Goal: Task Accomplishment & Management: Complete application form

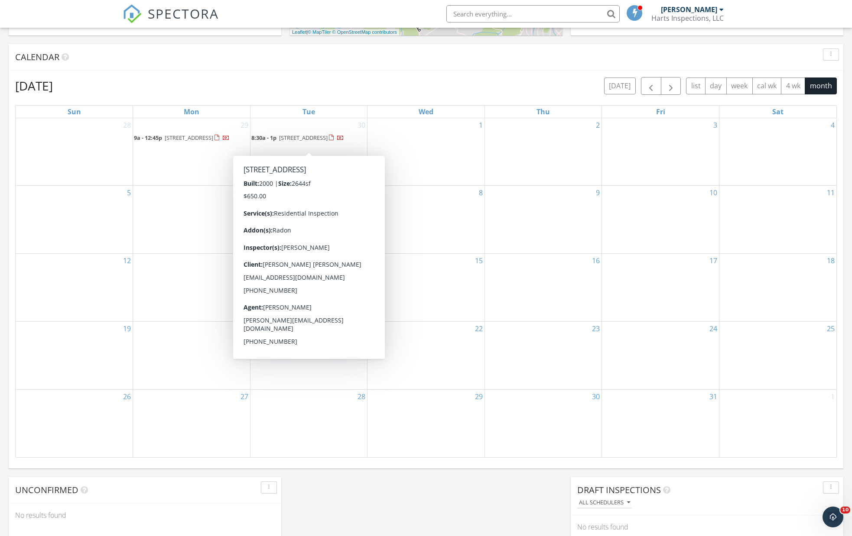
scroll to position [802, 865]
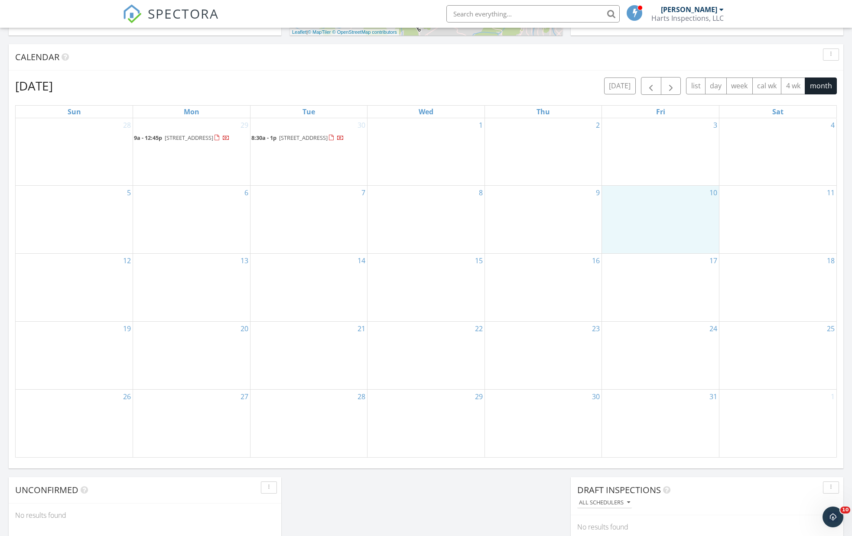
click at [654, 231] on div "10" at bounding box center [660, 220] width 117 height 68
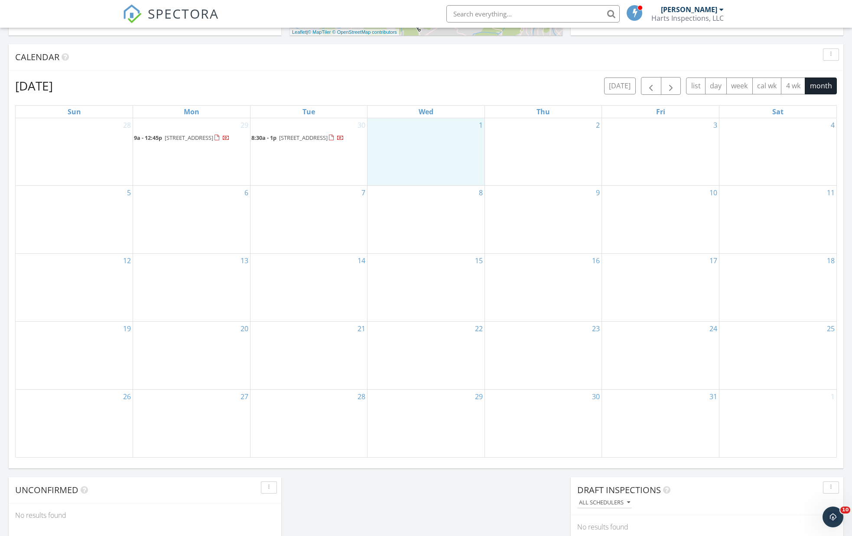
click at [430, 133] on div "1" at bounding box center [425, 151] width 117 height 67
click at [428, 98] on link "Inspection" at bounding box center [424, 97] width 45 height 14
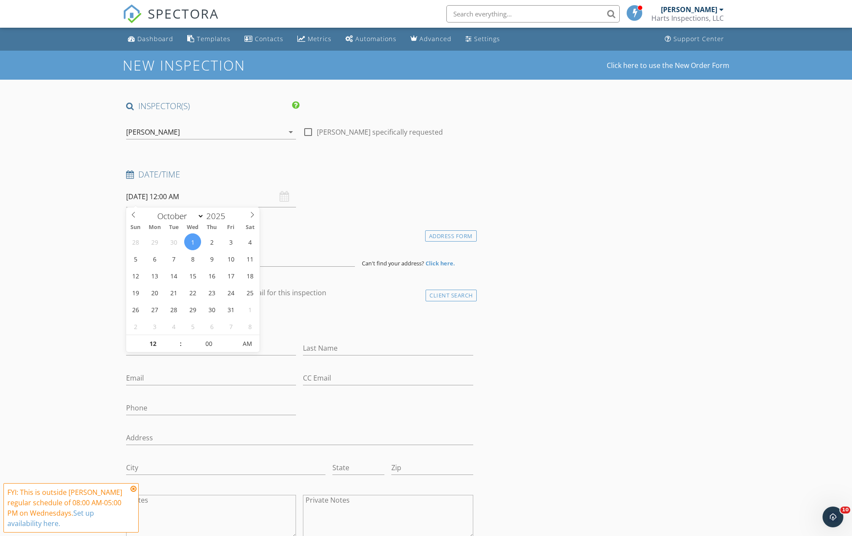
click at [185, 195] on input "[DATE] 12:00 AM" at bounding box center [211, 196] width 170 height 21
type input "01"
type input "[DATE] 1:00 AM"
click at [176, 338] on span at bounding box center [176, 339] width 6 height 9
type input "02"
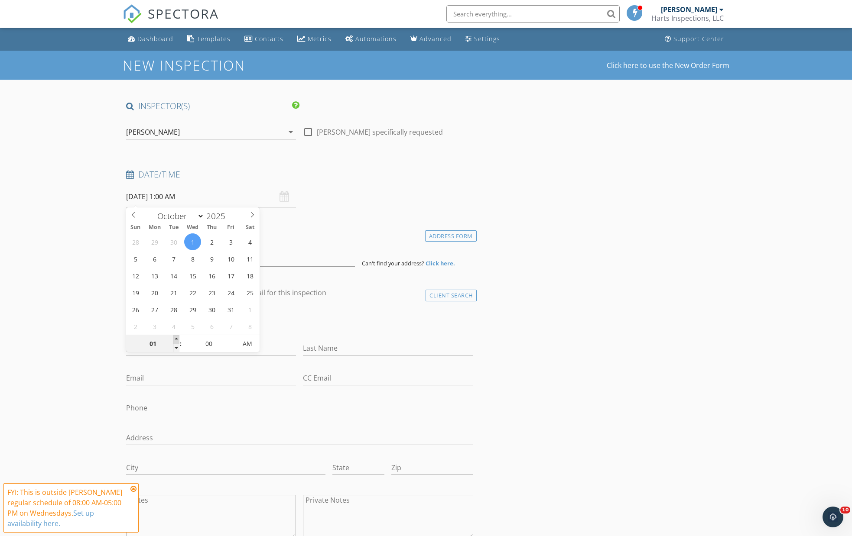
type input "[DATE] 2:00 AM"
click at [176, 338] on span at bounding box center [176, 339] width 6 height 9
type input "03"
type input "10/01/2025 3:00 AM"
click at [176, 338] on span at bounding box center [176, 339] width 6 height 9
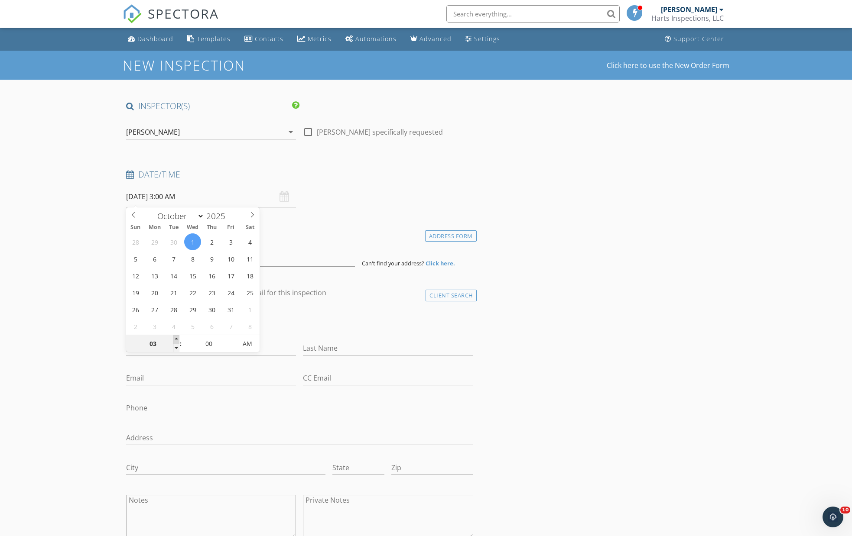
type input "04"
type input "10/01/2025 4:00 AM"
click at [176, 338] on span at bounding box center [176, 339] width 6 height 9
type input "05"
type input "10/01/2025 5:00 AM"
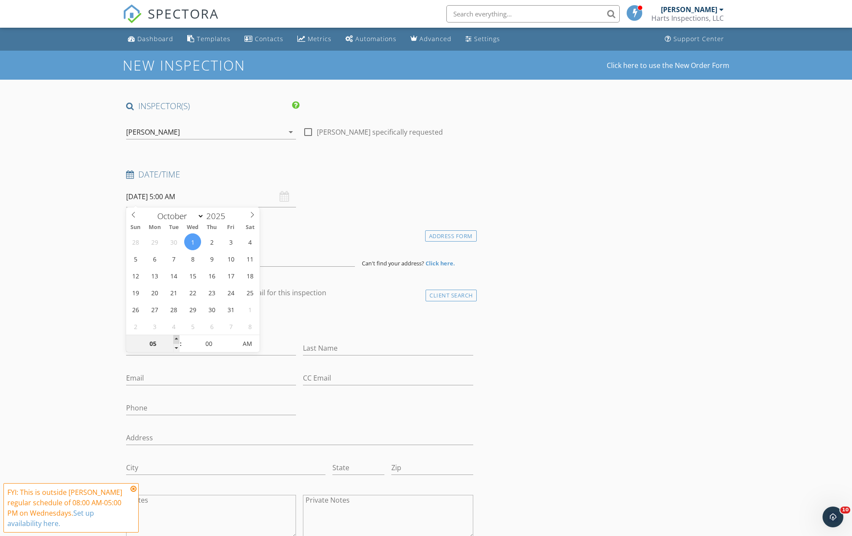
click at [176, 338] on span at bounding box center [176, 339] width 6 height 9
type input "06"
type input "10/01/2025 6:00 AM"
click at [176, 338] on span at bounding box center [176, 339] width 6 height 9
type input "07"
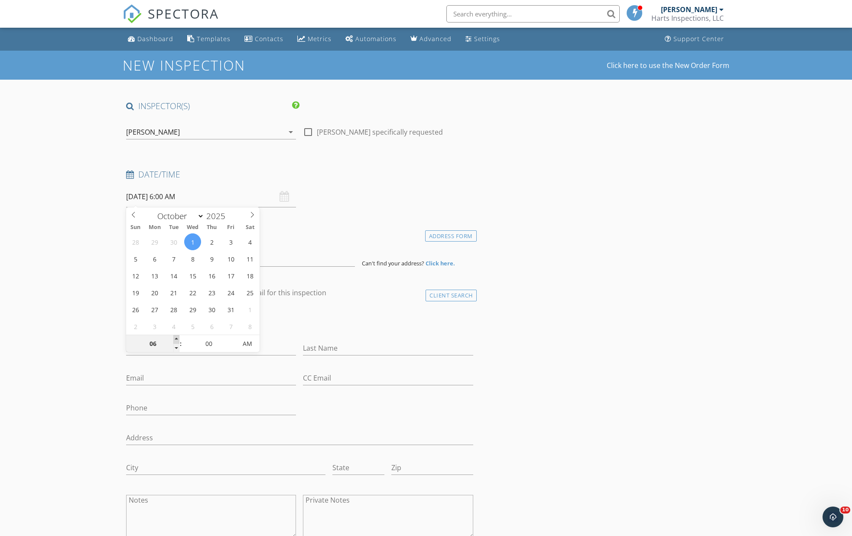
type input "10/01/2025 7:00 AM"
click at [176, 338] on span at bounding box center [176, 339] width 6 height 9
type input "08"
type input "10/01/2025 8:00 AM"
click at [176, 338] on span at bounding box center [176, 339] width 6 height 9
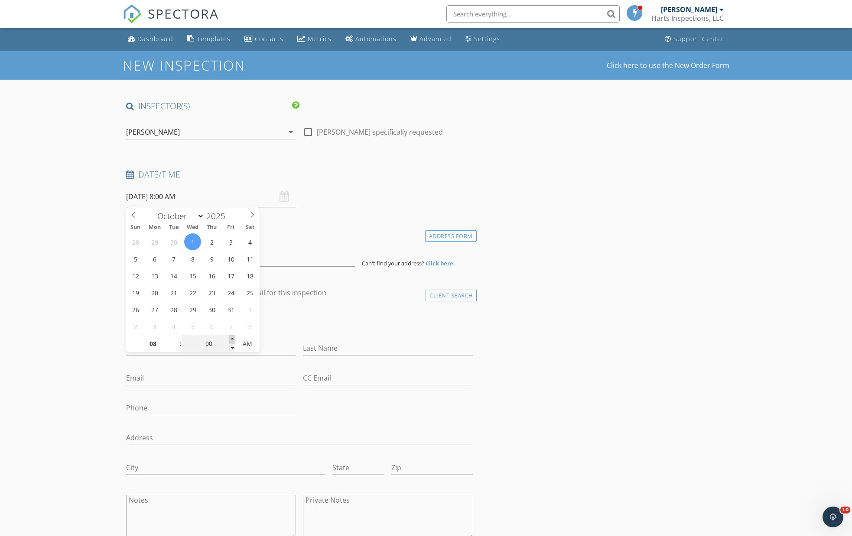
type input "05"
type input "10/01/2025 8:05 AM"
click at [233, 339] on span at bounding box center [232, 339] width 6 height 9
type input "10"
type input "10/01/2025 8:10 AM"
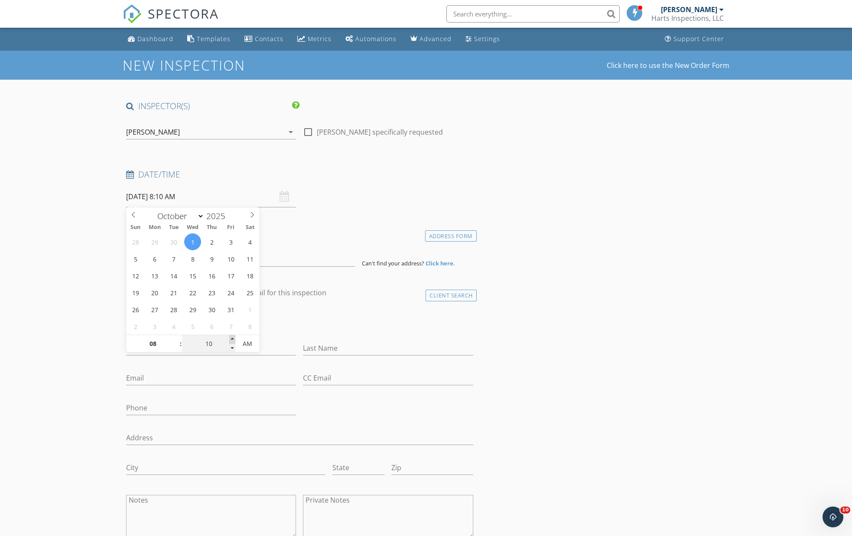
click at [233, 339] on span at bounding box center [232, 339] width 6 height 9
type input "15"
type input "10/01/2025 8:15 AM"
click at [233, 339] on span at bounding box center [232, 339] width 6 height 9
type input "20"
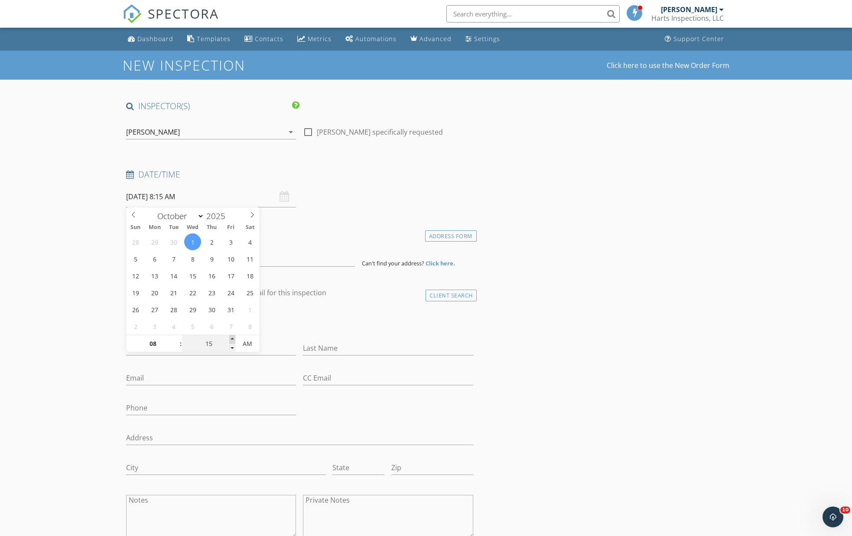
type input "10/01/2025 8:20 AM"
click at [233, 339] on span at bounding box center [232, 339] width 6 height 9
type input "25"
type input "10/01/2025 8:25 AM"
click at [233, 339] on span at bounding box center [232, 339] width 6 height 9
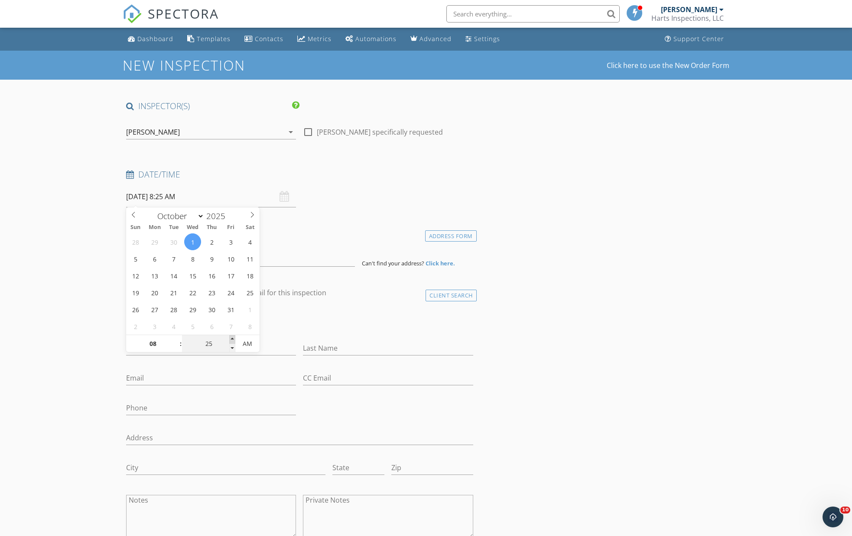
type input "30"
type input "10/01/2025 8:30 AM"
click at [233, 339] on span at bounding box center [232, 339] width 6 height 9
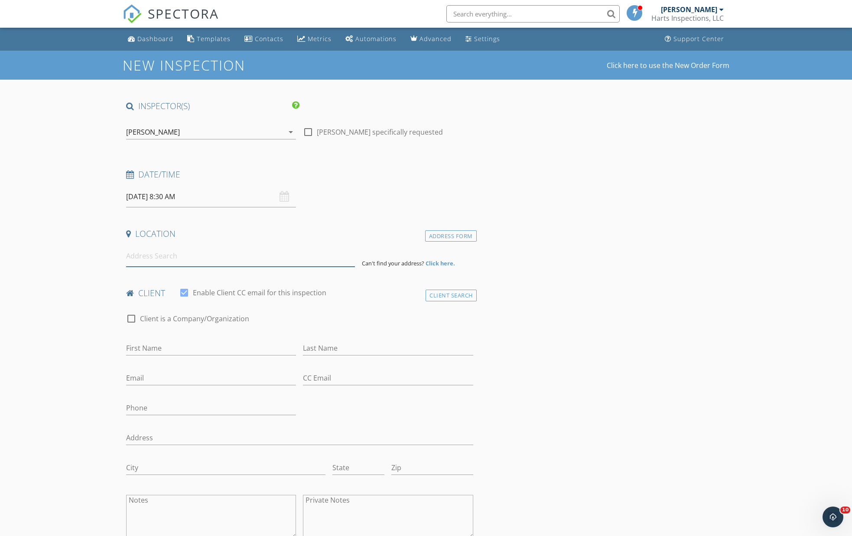
click at [154, 254] on input at bounding box center [240, 256] width 229 height 21
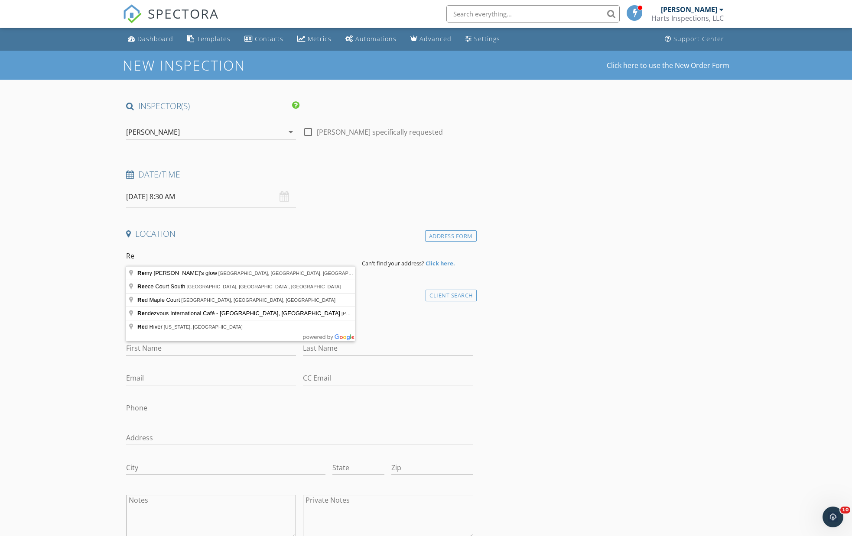
type input "R"
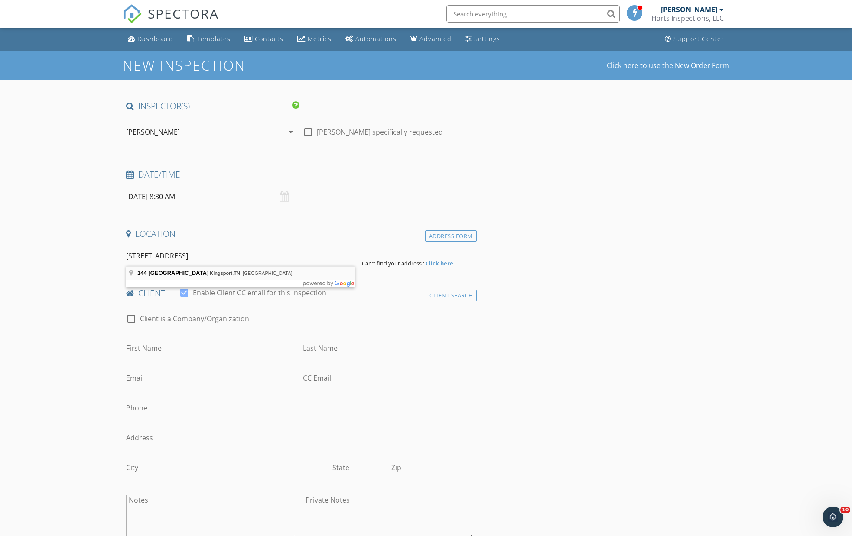
type input "144 Windmere Place, Kingsport, TN, USA"
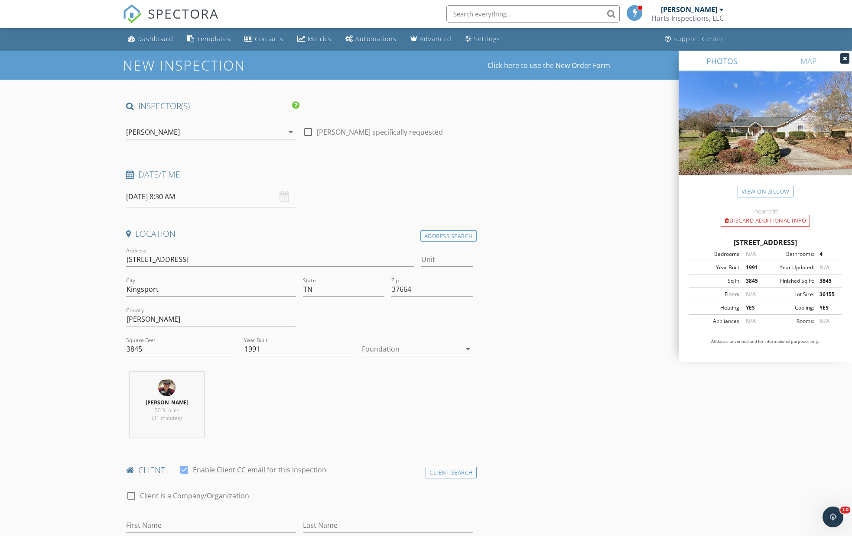
click at [468, 347] on icon "arrow_drop_down" at bounding box center [468, 349] width 10 height 10
click at [395, 374] on div "Basement" at bounding box center [417, 372] width 97 height 10
click at [466, 348] on icon "arrow_drop_down" at bounding box center [468, 349] width 10 height 10
drag, startPoint x: 395, startPoint y: 415, endPoint x: 391, endPoint y: 411, distance: 5.5
click at [394, 414] on div "Crawlspace" at bounding box center [417, 414] width 97 height 10
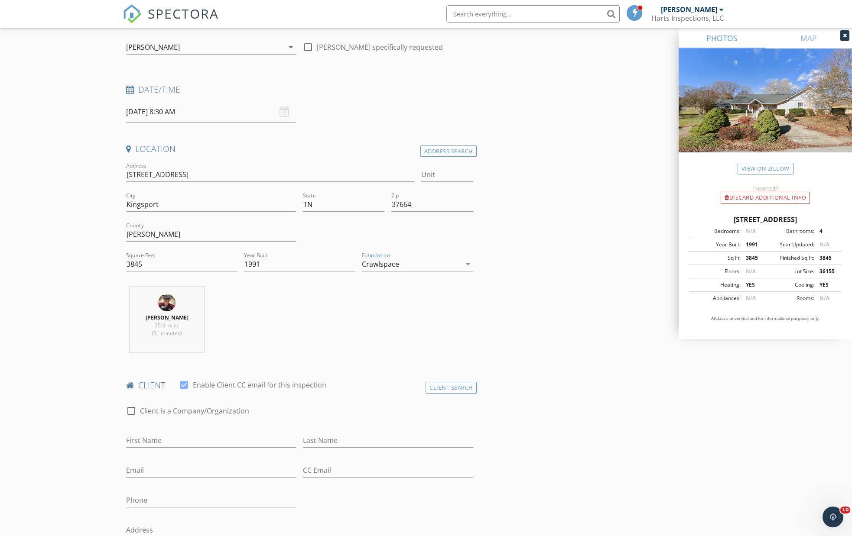
scroll to position [157, 0]
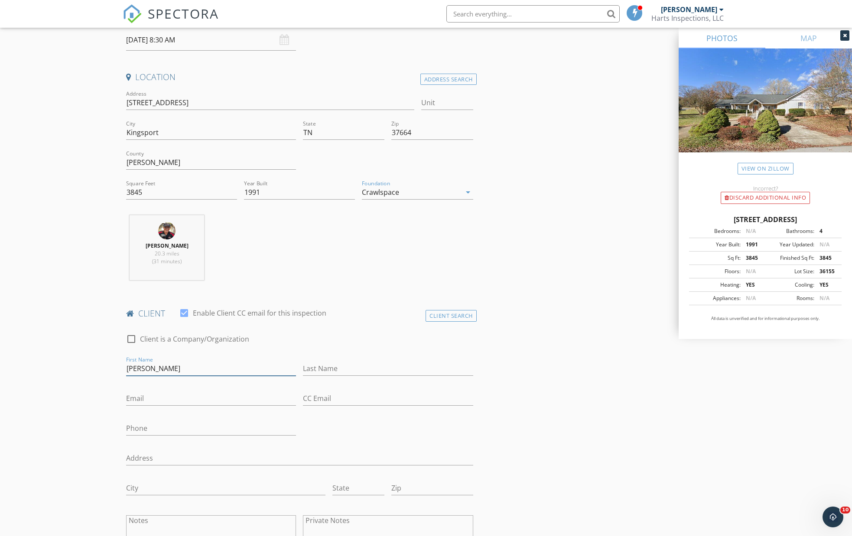
type input "Rebecca"
type input "G"
type input "Franklin"
type input "rebecca.franklin.1116@gmail.com"
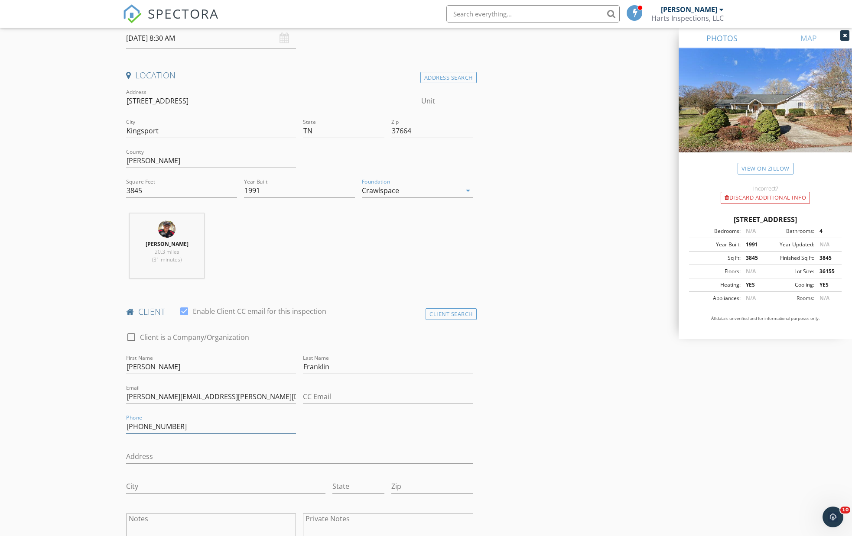
type input "276-690-5581"
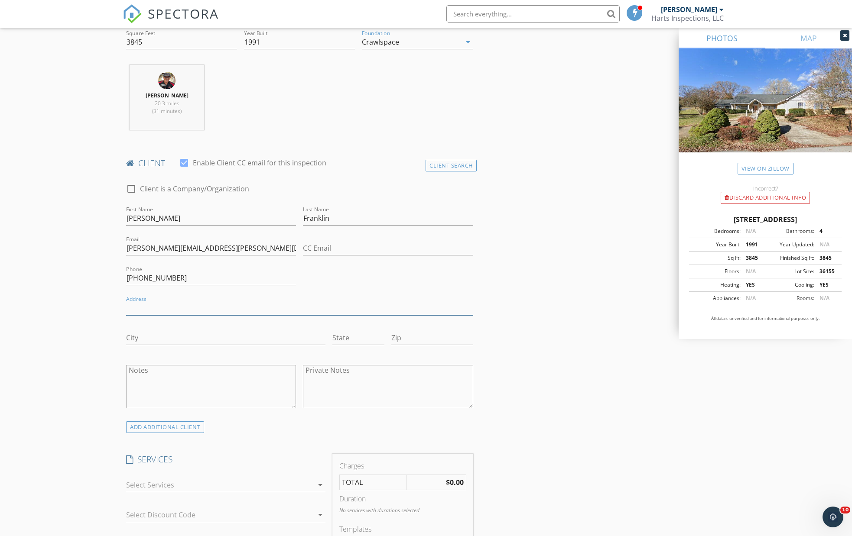
scroll to position [389, 0]
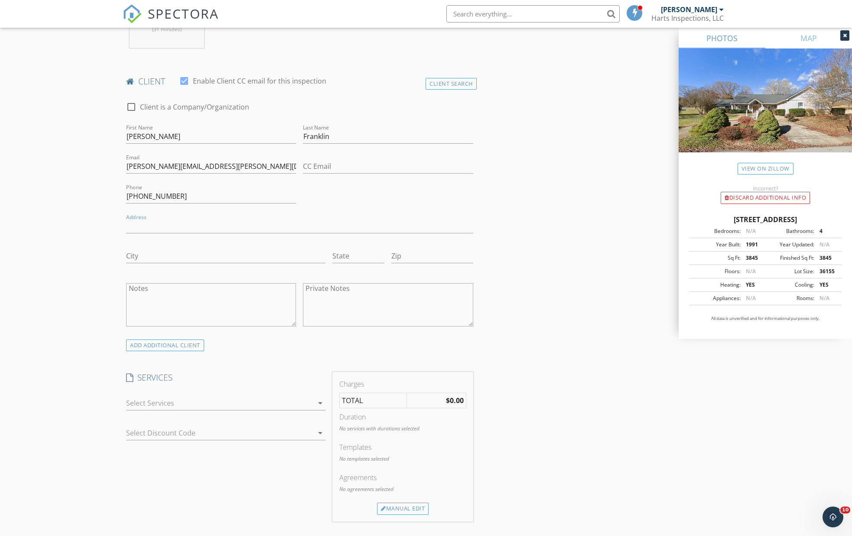
click at [321, 401] on icon "arrow_drop_down" at bounding box center [320, 403] width 10 height 10
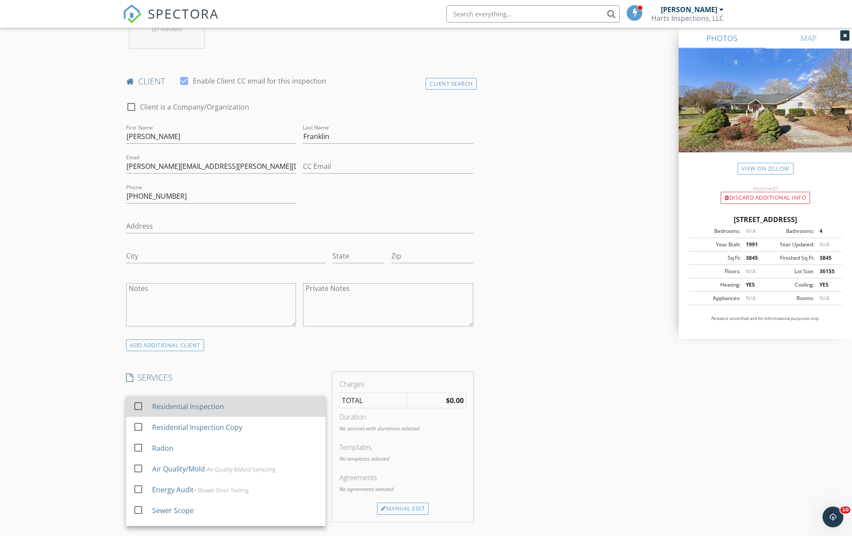
click at [138, 405] on div at bounding box center [138, 406] width 15 height 15
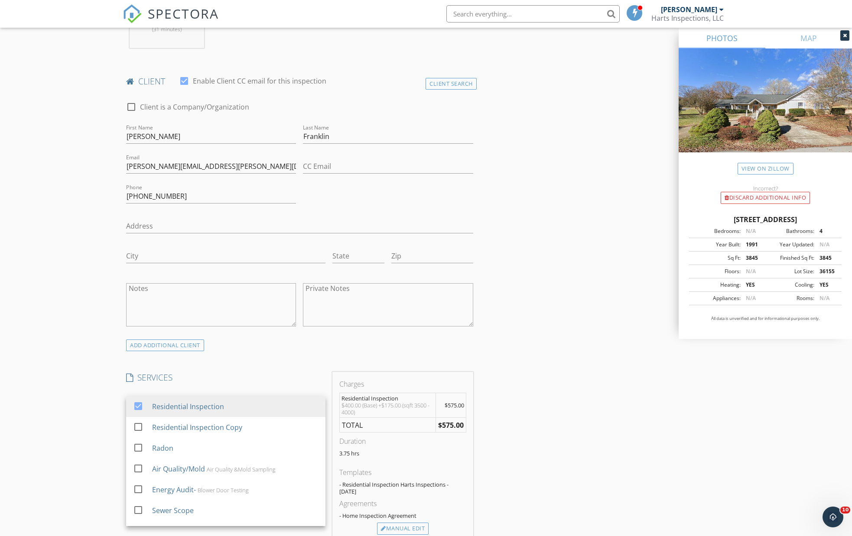
click at [517, 405] on div "INSPECTOR(S) check_box Ronnie Hart PRIMARY Ronnie Hart arrow_drop_down check_bo…" at bounding box center [426, 443] width 606 height 1462
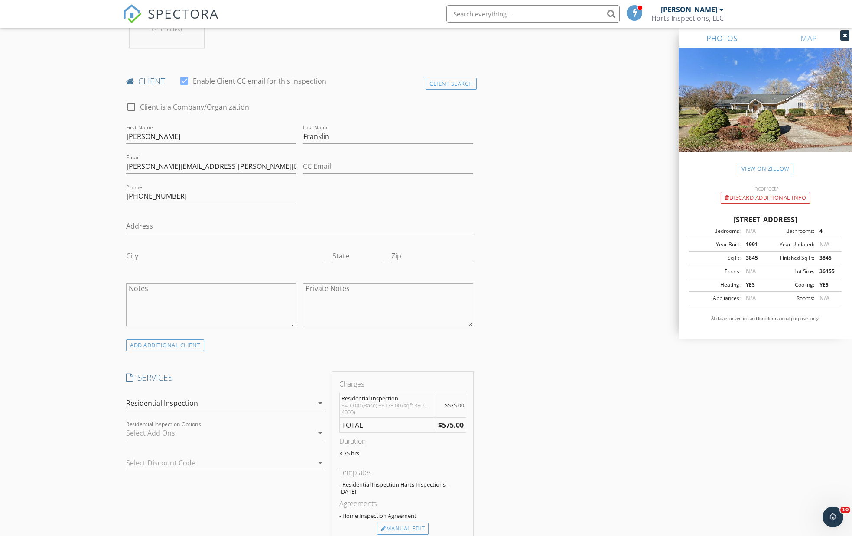
click at [320, 430] on icon "arrow_drop_down" at bounding box center [320, 433] width 10 height 10
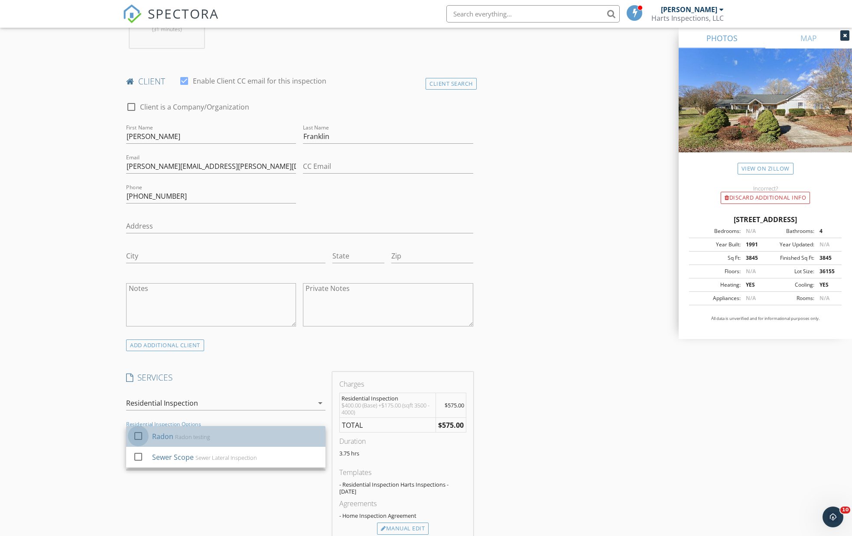
click at [139, 429] on div at bounding box center [138, 436] width 15 height 15
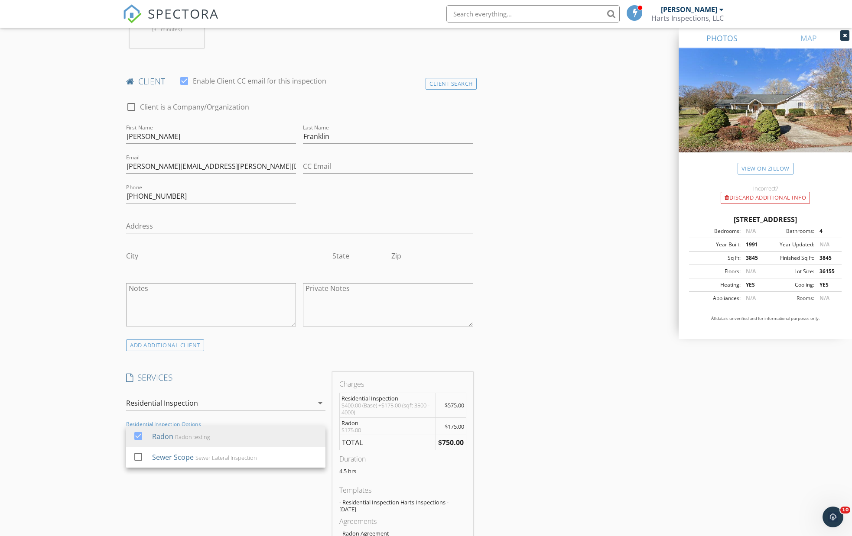
scroll to position [455, 0]
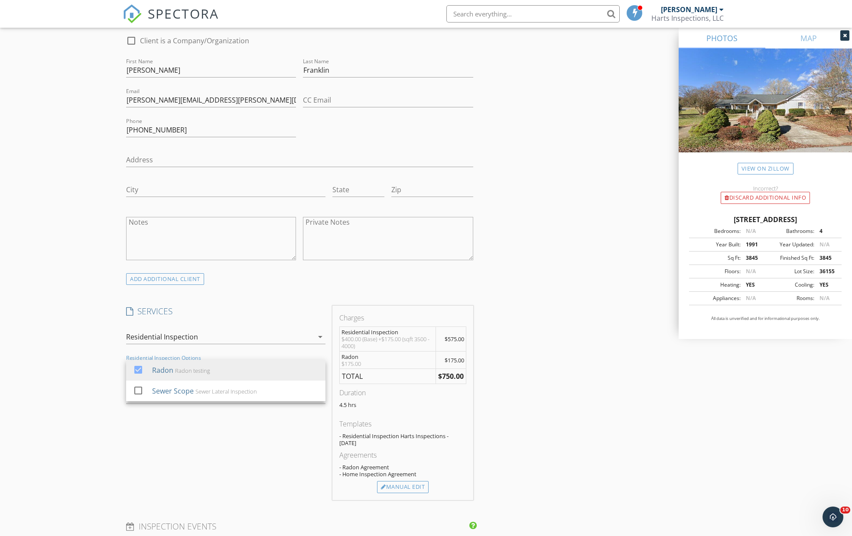
drag, startPoint x: 546, startPoint y: 429, endPoint x: 549, endPoint y: 436, distance: 7.4
click at [547, 429] on div "INSPECTOR(S) check_box Ronnie Hart PRIMARY Ronnie Hart arrow_drop_down check_bo…" at bounding box center [426, 388] width 606 height 1487
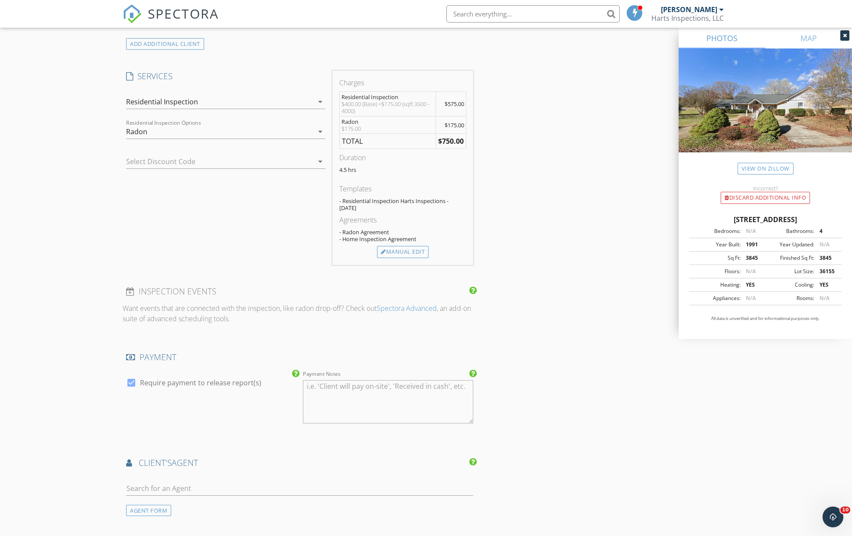
scroll to position [758, 0]
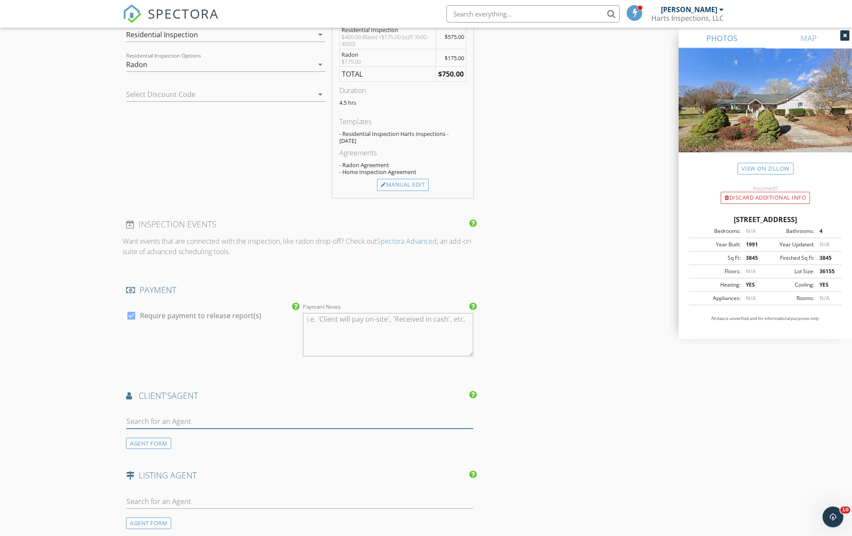
click at [184, 418] on input "text" at bounding box center [299, 422] width 347 height 14
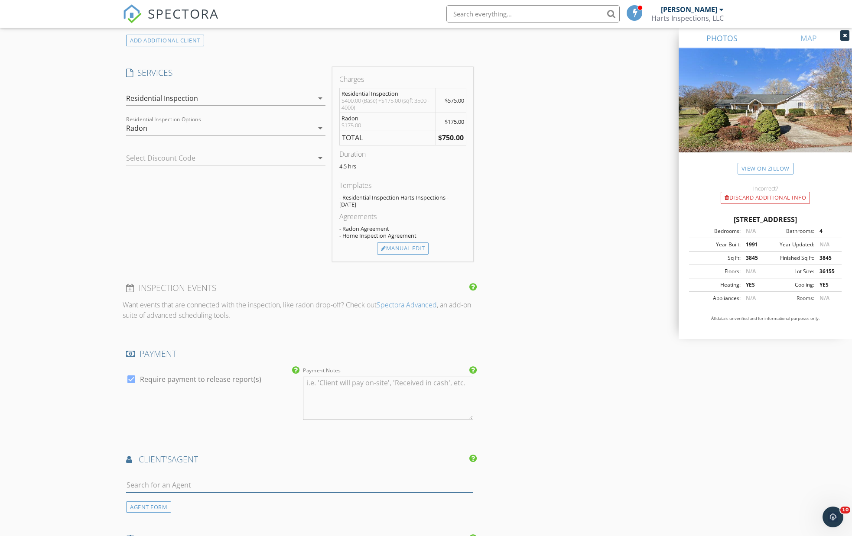
scroll to position [983, 0]
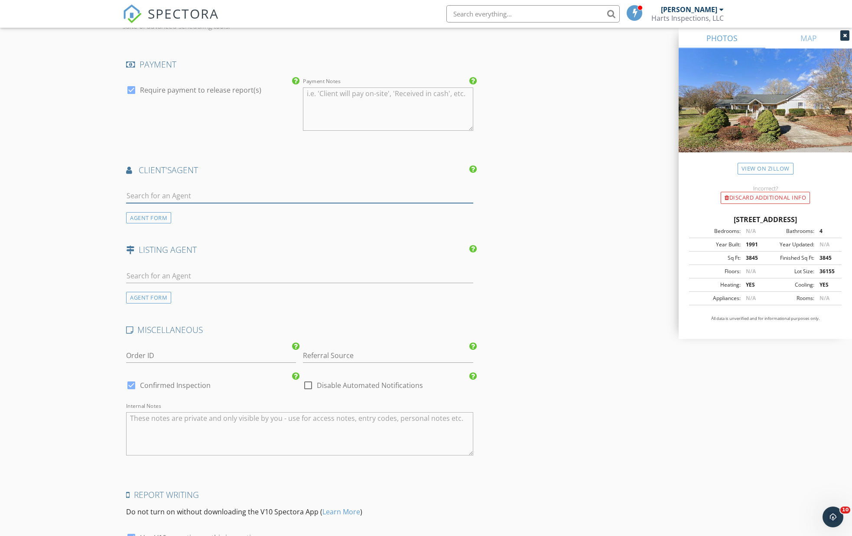
click at [149, 191] on input "text" at bounding box center [299, 196] width 347 height 14
type input "Tina Karst"
click at [180, 214] on div "No results found. Click to add a new Agent" at bounding box center [195, 217] width 130 height 10
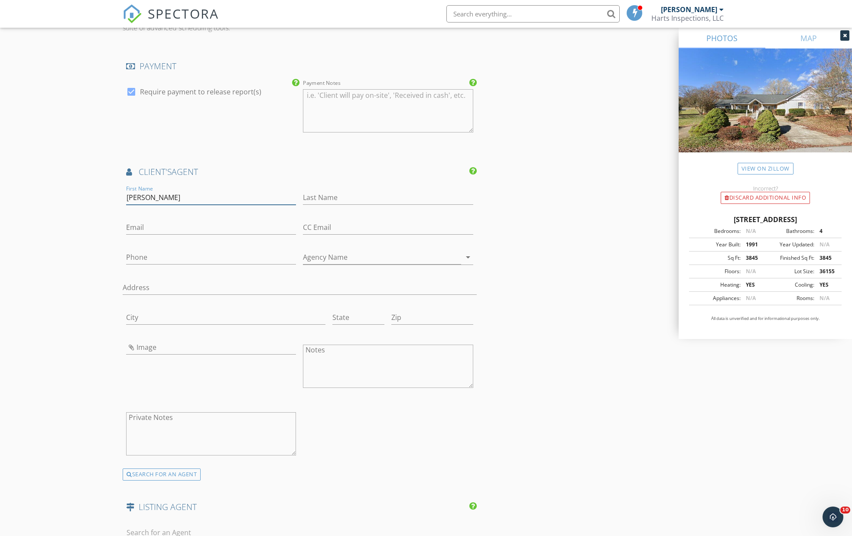
type input "Tina"
type input "Karst"
type input "Conservus Homes"
drag, startPoint x: 190, startPoint y: 252, endPoint x: 185, endPoint y: 262, distance: 11.3
click at [157, 225] on input "tinakarst.conservusrealestate group.com" at bounding box center [211, 227] width 170 height 14
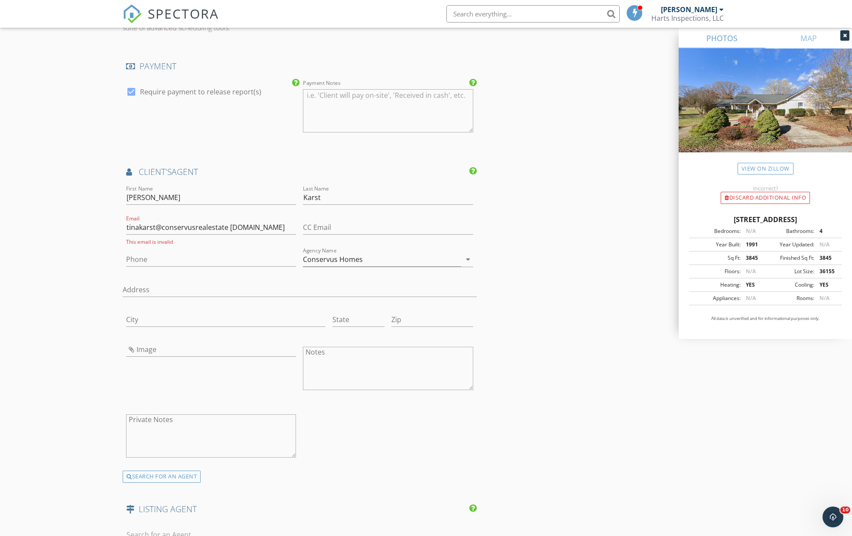
click at [191, 247] on div "Phone" at bounding box center [211, 261] width 170 height 28
click at [275, 223] on input "tinakarst@conservusrealestate group.com" at bounding box center [211, 227] width 170 height 14
click at [246, 225] on input "tinakarst@conservusrealestate group.com" at bounding box center [211, 227] width 170 height 14
type input "tinakarst@conservushomes.com"
click at [149, 254] on input "Phone" at bounding box center [211, 257] width 170 height 14
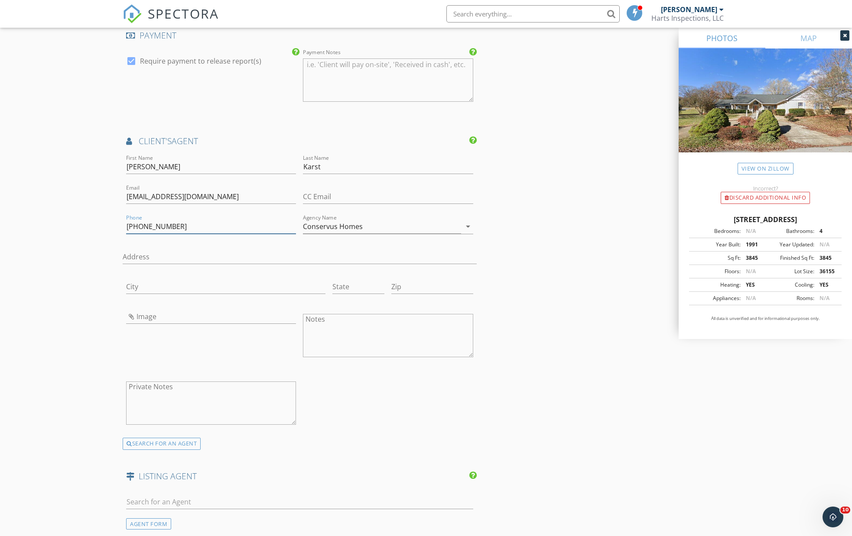
scroll to position [1073, 0]
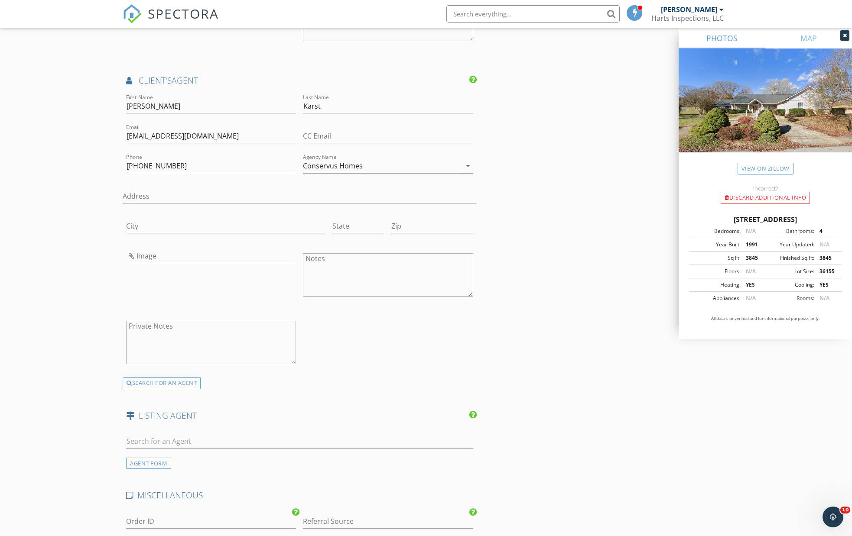
type input "423-677-0404"
drag, startPoint x: 130, startPoint y: 252, endPoint x: 285, endPoint y: 249, distance: 156.0
click at [285, 249] on input "/Users/carolynhart/Downloads/IMG_2007.WEBP" at bounding box center [211, 256] width 170 height 14
click at [281, 249] on input "/Users/carolynhart/Downloads/IMG_2007.WEBP" at bounding box center [211, 256] width 170 height 14
click at [295, 252] on input "/Users/carolynhart/Downloads/IMG_2007.WEBP" at bounding box center [211, 256] width 170 height 14
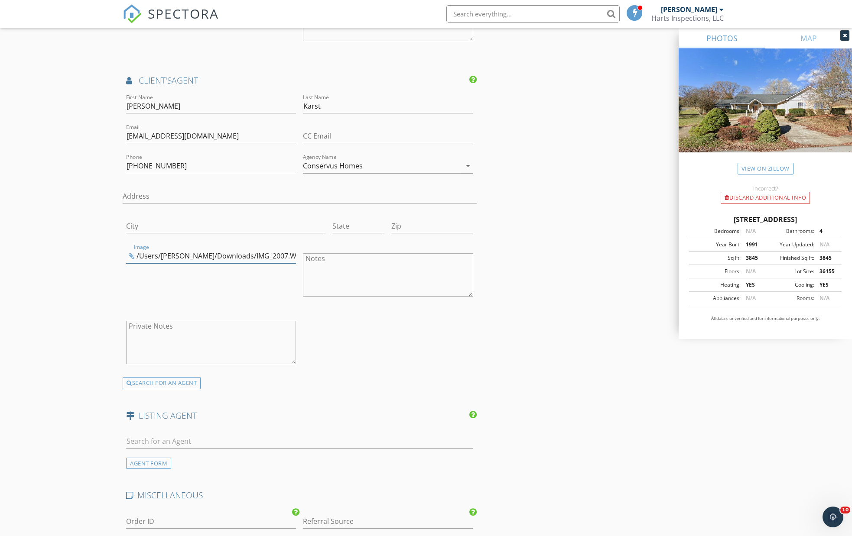
drag, startPoint x: 139, startPoint y: 251, endPoint x: 304, endPoint y: 256, distance: 165.5
click at [304, 256] on div "First Name Tina Last Name Karst Email tinakarst@conservushomes.com CC Email Pho…" at bounding box center [300, 234] width 354 height 285
type input "/"
click at [130, 253] on input "Image" at bounding box center [211, 256] width 170 height 14
click at [131, 254] on input "Image" at bounding box center [211, 256] width 170 height 14
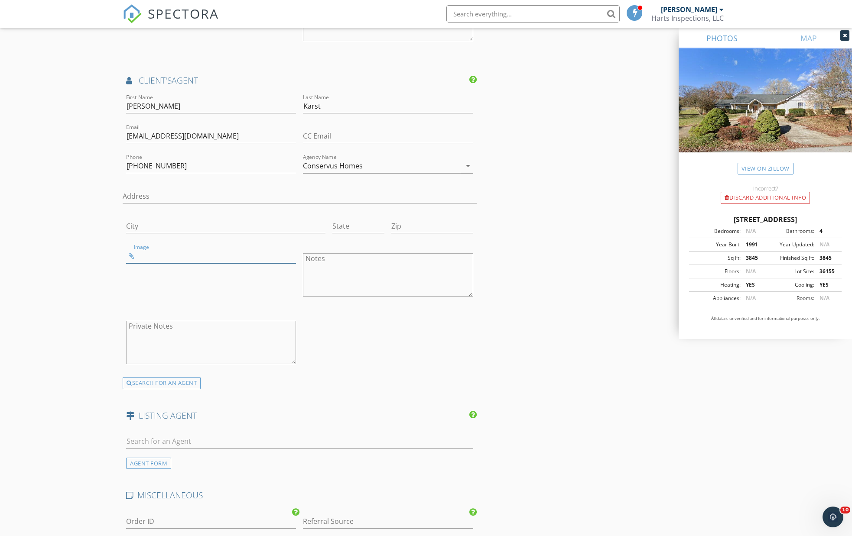
click at [131, 253] on input "Image" at bounding box center [211, 256] width 170 height 14
click at [132, 254] on input "Image" at bounding box center [211, 256] width 170 height 14
drag, startPoint x: 150, startPoint y: 248, endPoint x: 294, endPoint y: 249, distance: 143.8
click at [294, 249] on input "/Users/carolynhart/Desktop/Realtor Pictures/Tina Karst.WEBP" at bounding box center [211, 256] width 170 height 14
click at [295, 251] on input "/Users/carolynhart/Desktop/Realtor Pictures/Tina Karst.WEBP" at bounding box center [211, 256] width 170 height 14
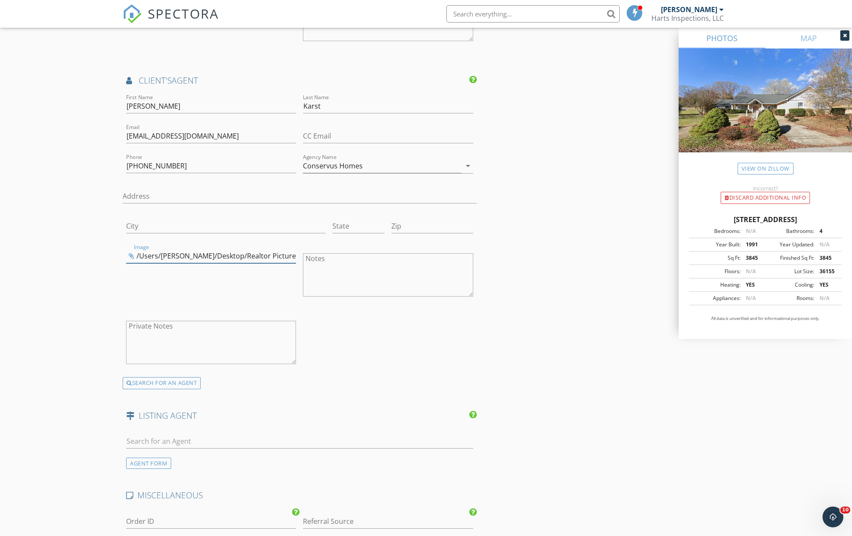
drag, startPoint x: 139, startPoint y: 255, endPoint x: 303, endPoint y: 256, distance: 163.7
click at [303, 256] on div "First Name Tina Last Name Karst Email tinakarst@conservushomes.com CC Email Pho…" at bounding box center [300, 234] width 354 height 285
type input "/"
click at [129, 255] on input "Image" at bounding box center [211, 256] width 170 height 14
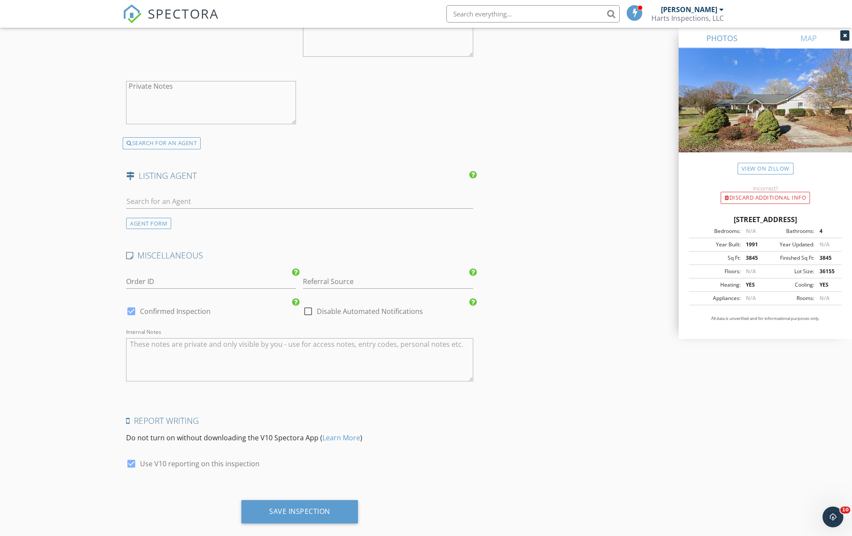
scroll to position [1324, 0]
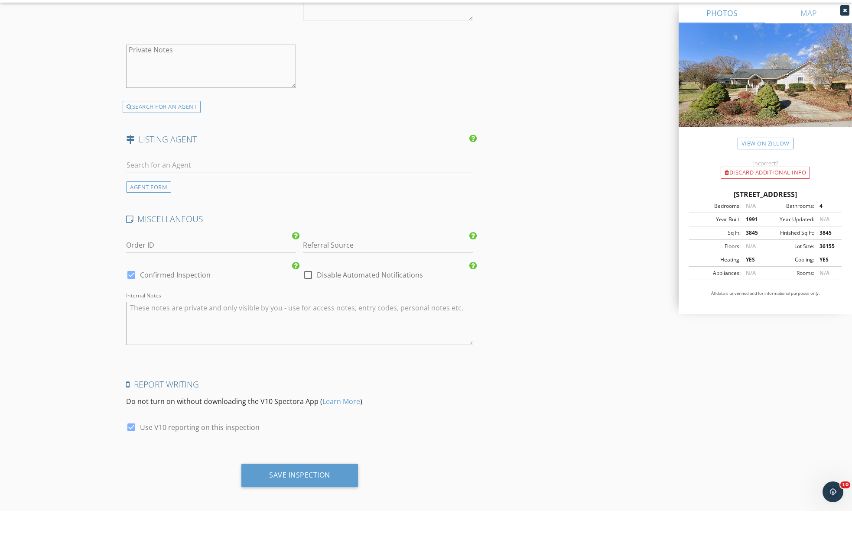
click at [131, 445] on div at bounding box center [131, 452] width 15 height 15
checkbox input "false"
click at [131, 293] on div at bounding box center [131, 300] width 15 height 15
checkbox input "false"
checkbox input "true"
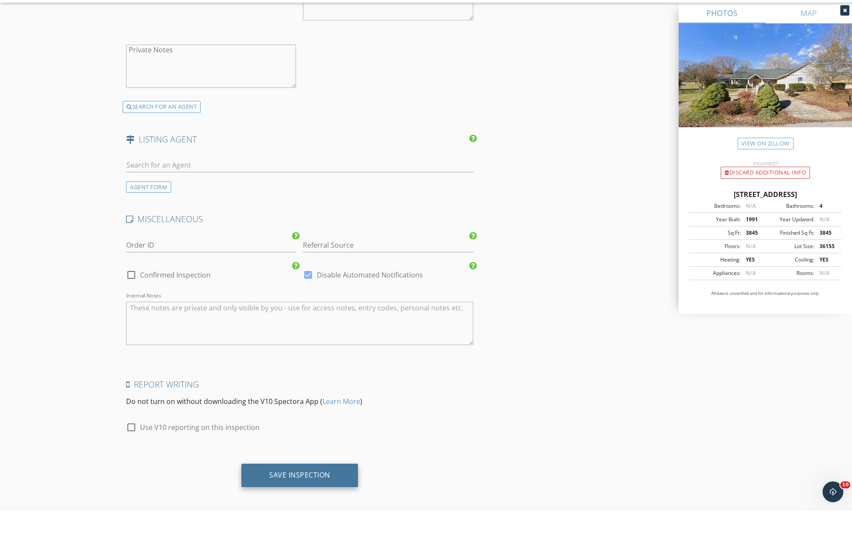
click at [306, 496] on div "Save Inspection" at bounding box center [299, 500] width 61 height 9
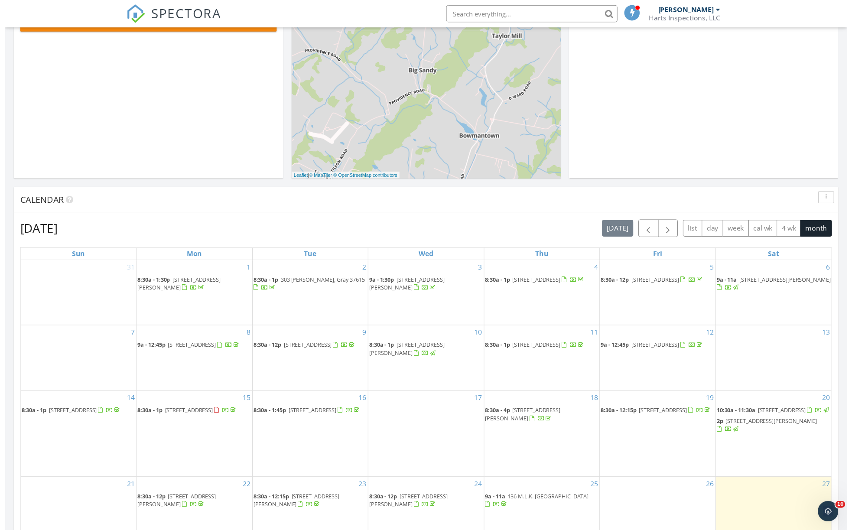
scroll to position [206, 0]
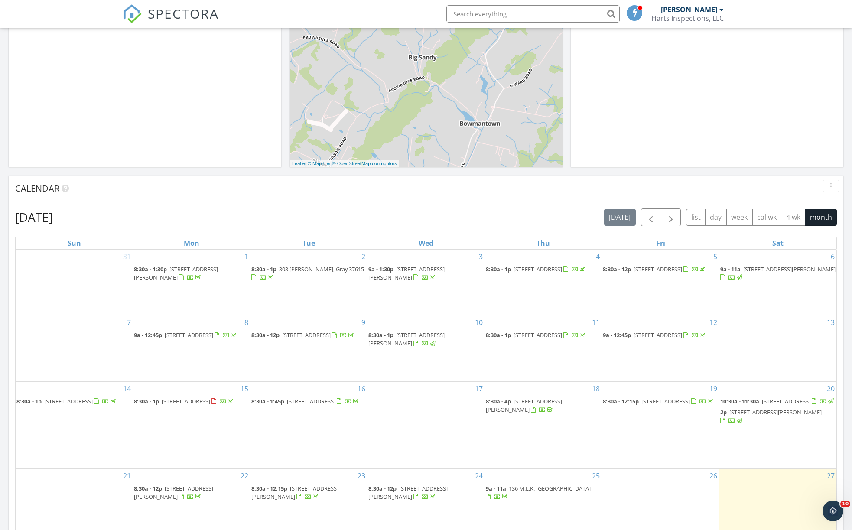
click at [765, 267] on span "823 Hales Chapel Rd , Johnson City 37615" at bounding box center [789, 269] width 92 height 8
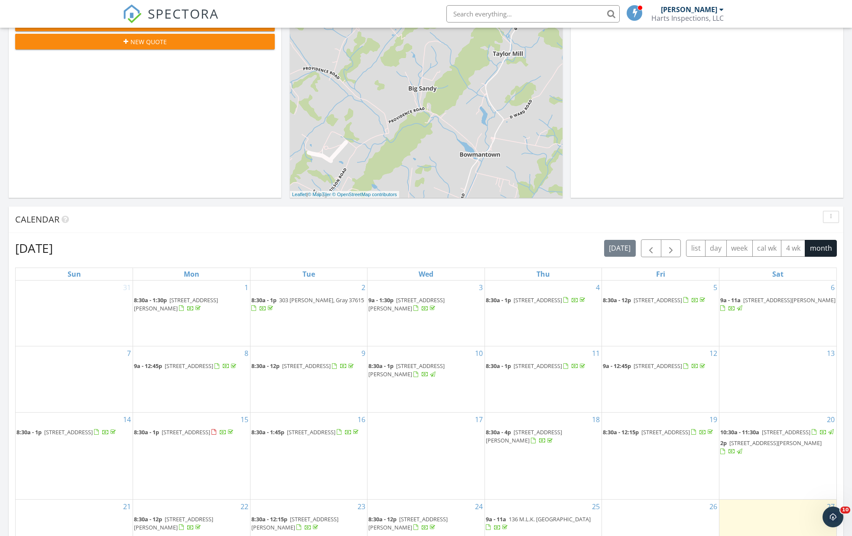
scroll to position [217, 0]
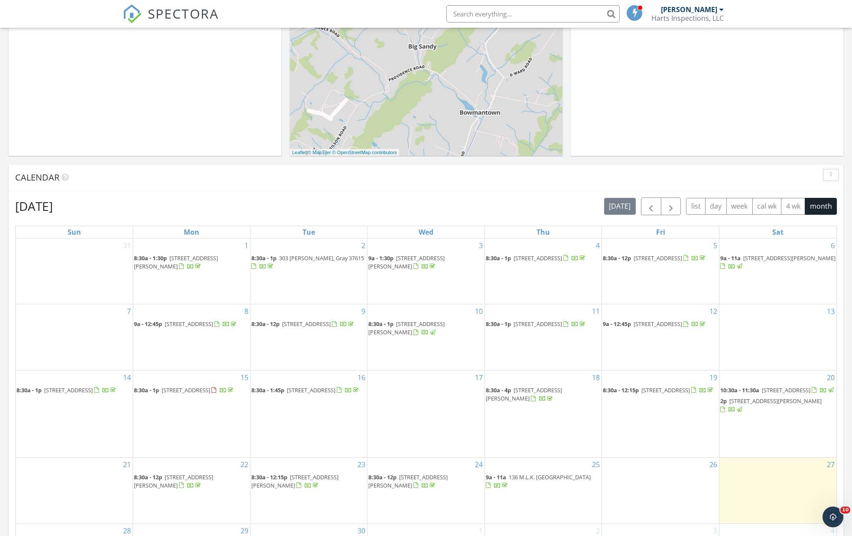
click at [178, 321] on span "520 Villa Ln, Greeneville 37745" at bounding box center [189, 324] width 49 height 8
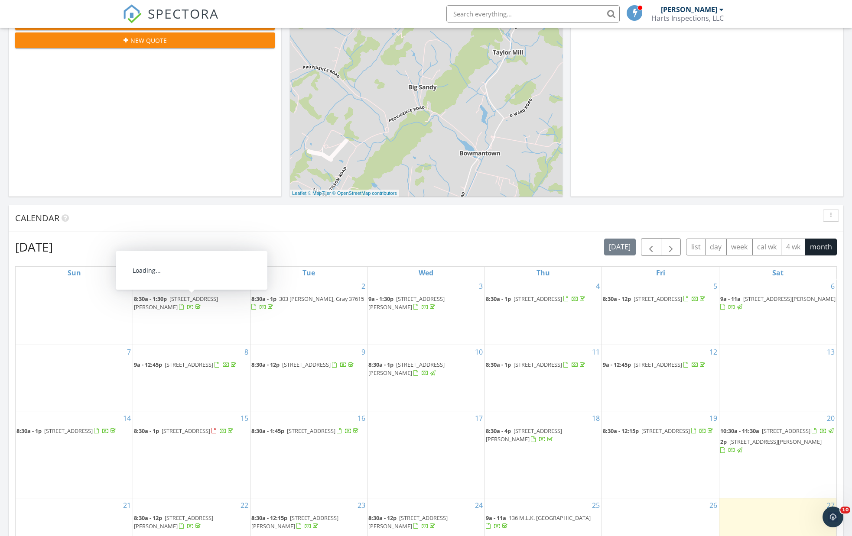
scroll to position [188, 0]
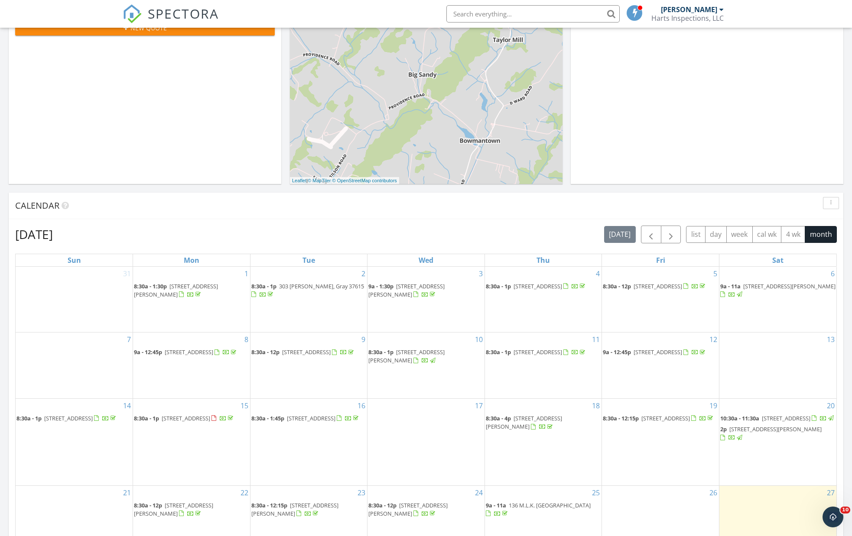
click at [322, 349] on span "[STREET_ADDRESS]" at bounding box center [306, 352] width 49 height 8
